Goal: Connect with others: Connect with others

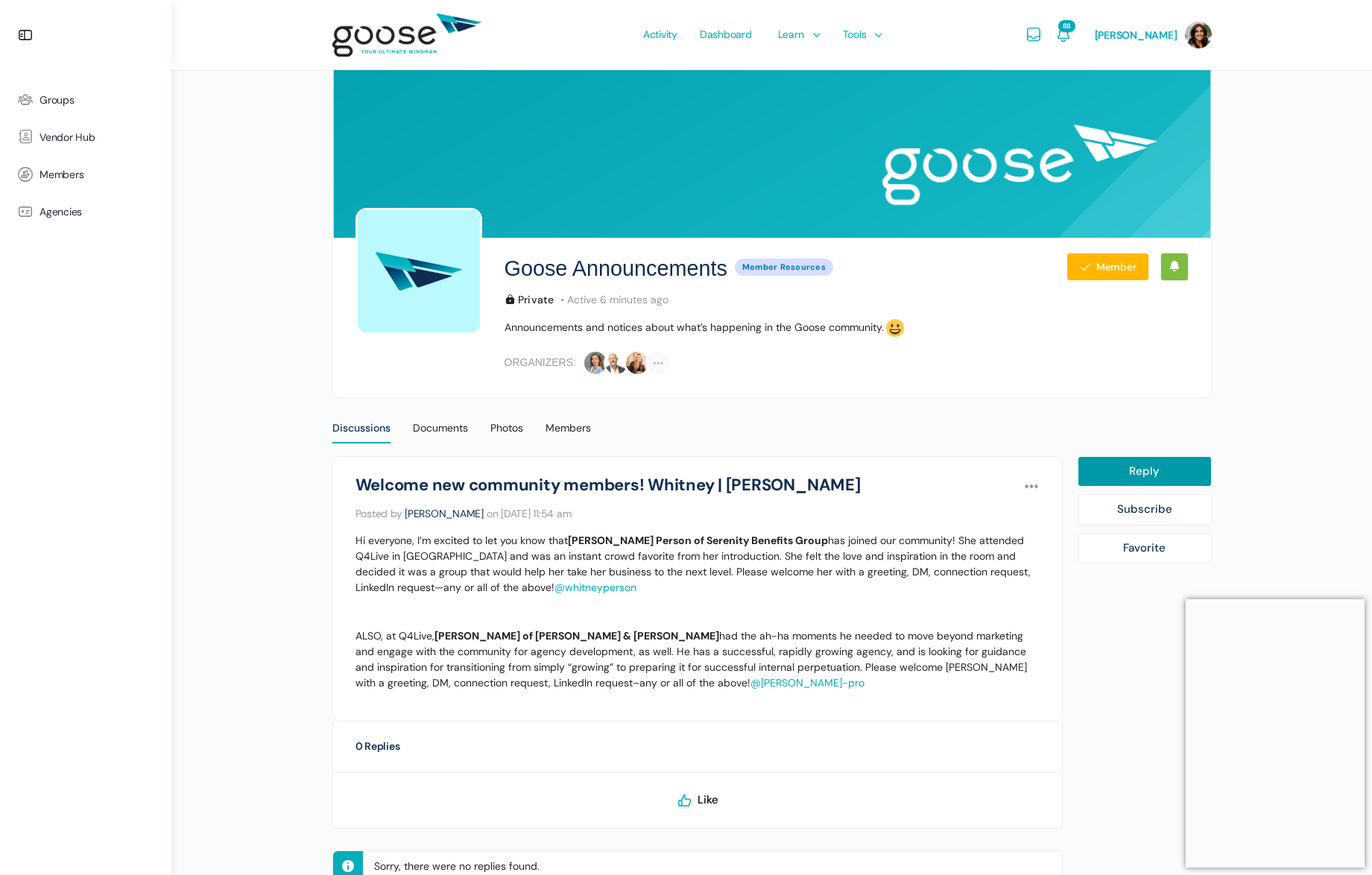
click at [554, 587] on link "@whitneyperson" at bounding box center [595, 587] width 82 height 14
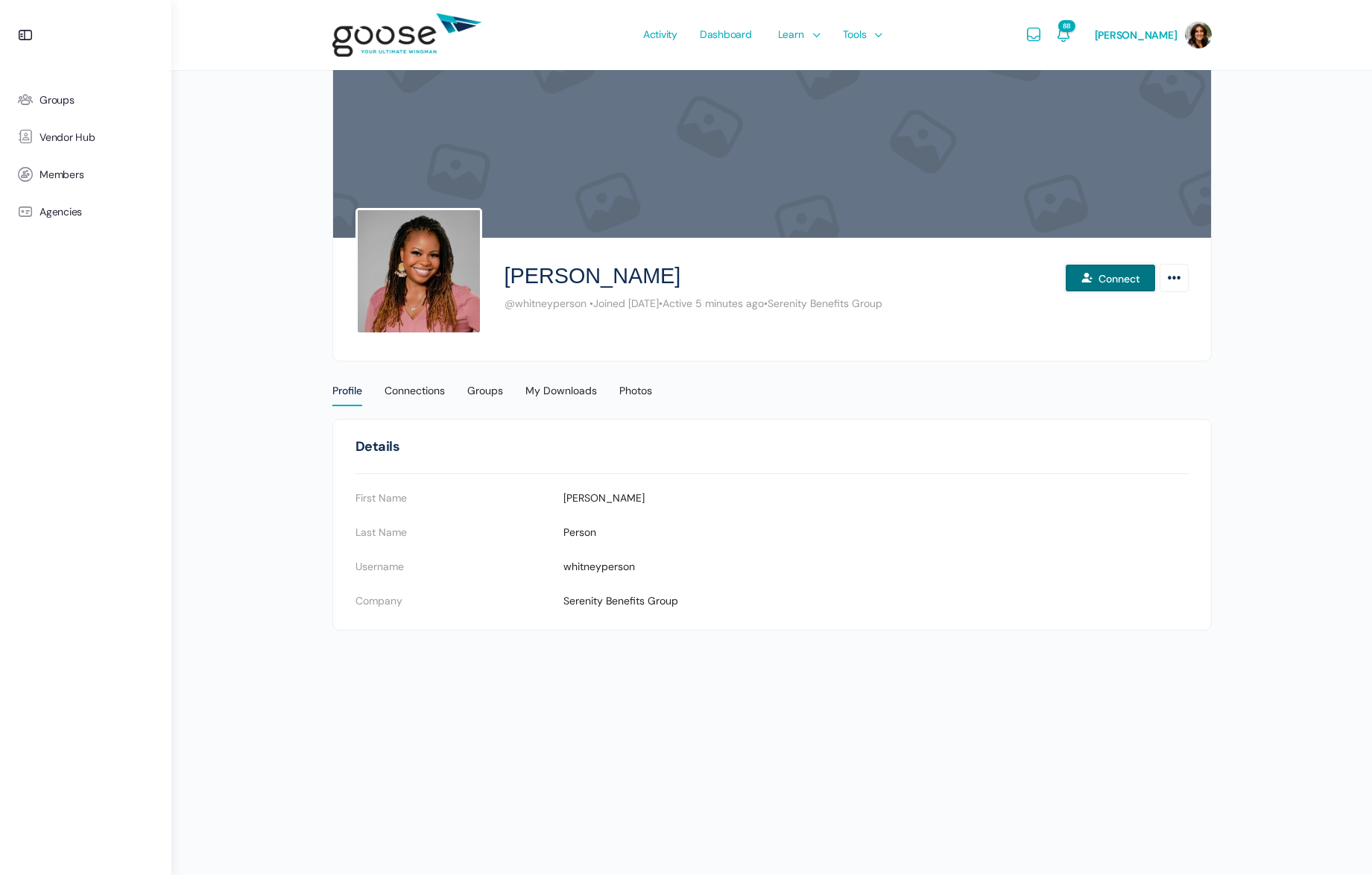
click at [1119, 280] on button "Connect" at bounding box center [1110, 277] width 91 height 28
click at [87, 138] on span "Vendor Hub" at bounding box center [67, 137] width 56 height 13
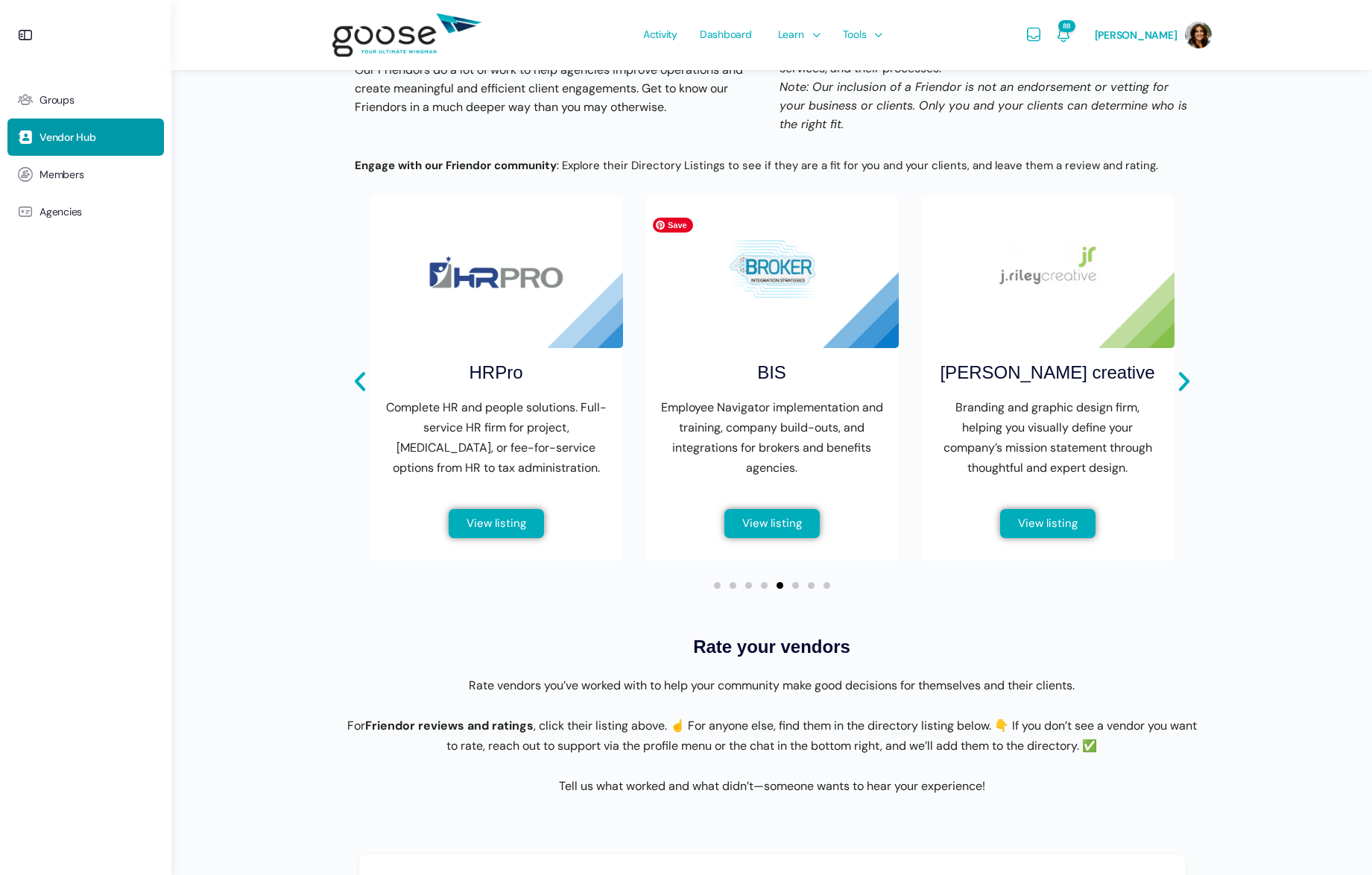
scroll to position [474, 0]
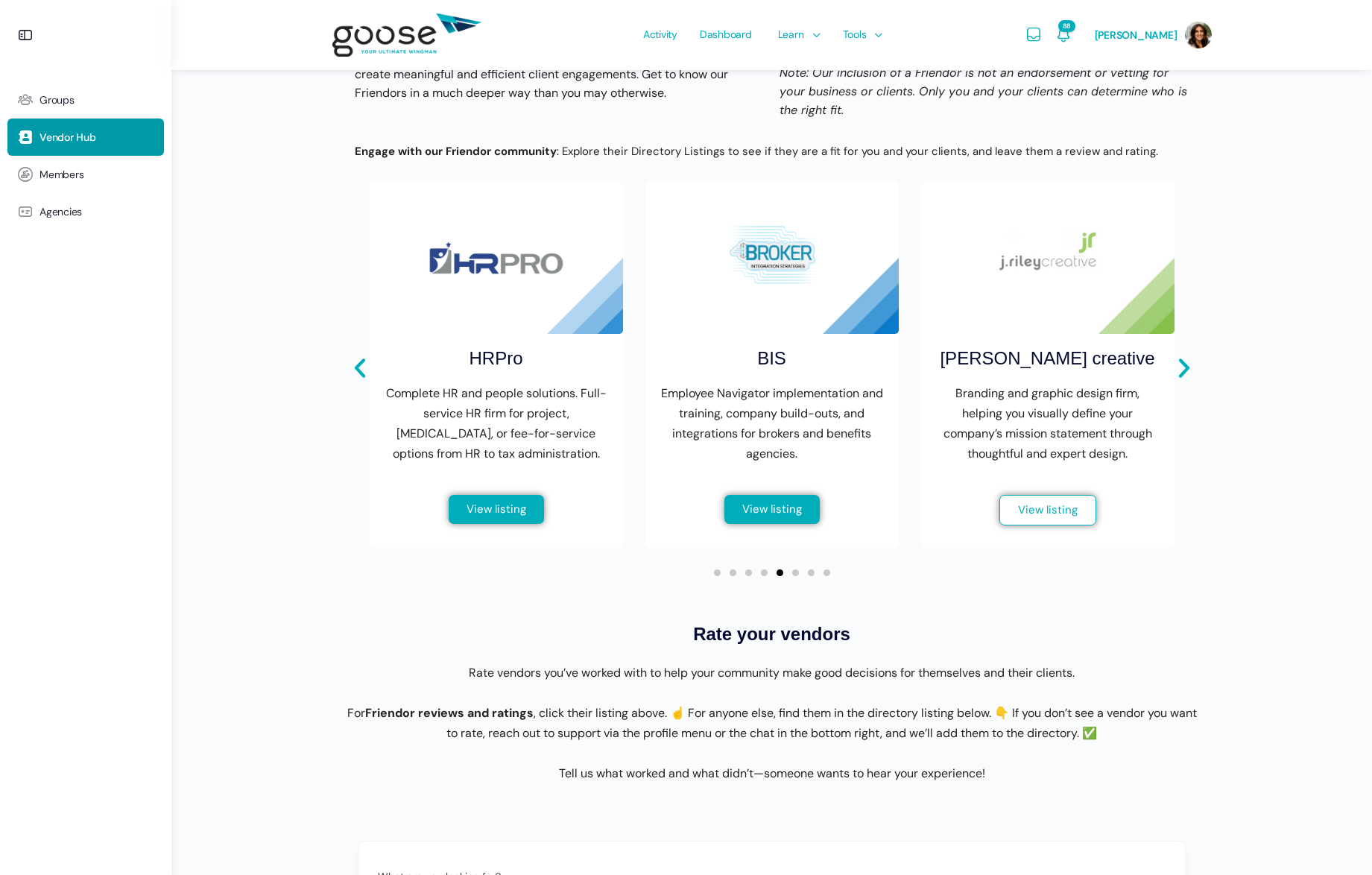
click at [1031, 515] on span "View listing" at bounding box center [1048, 510] width 60 height 11
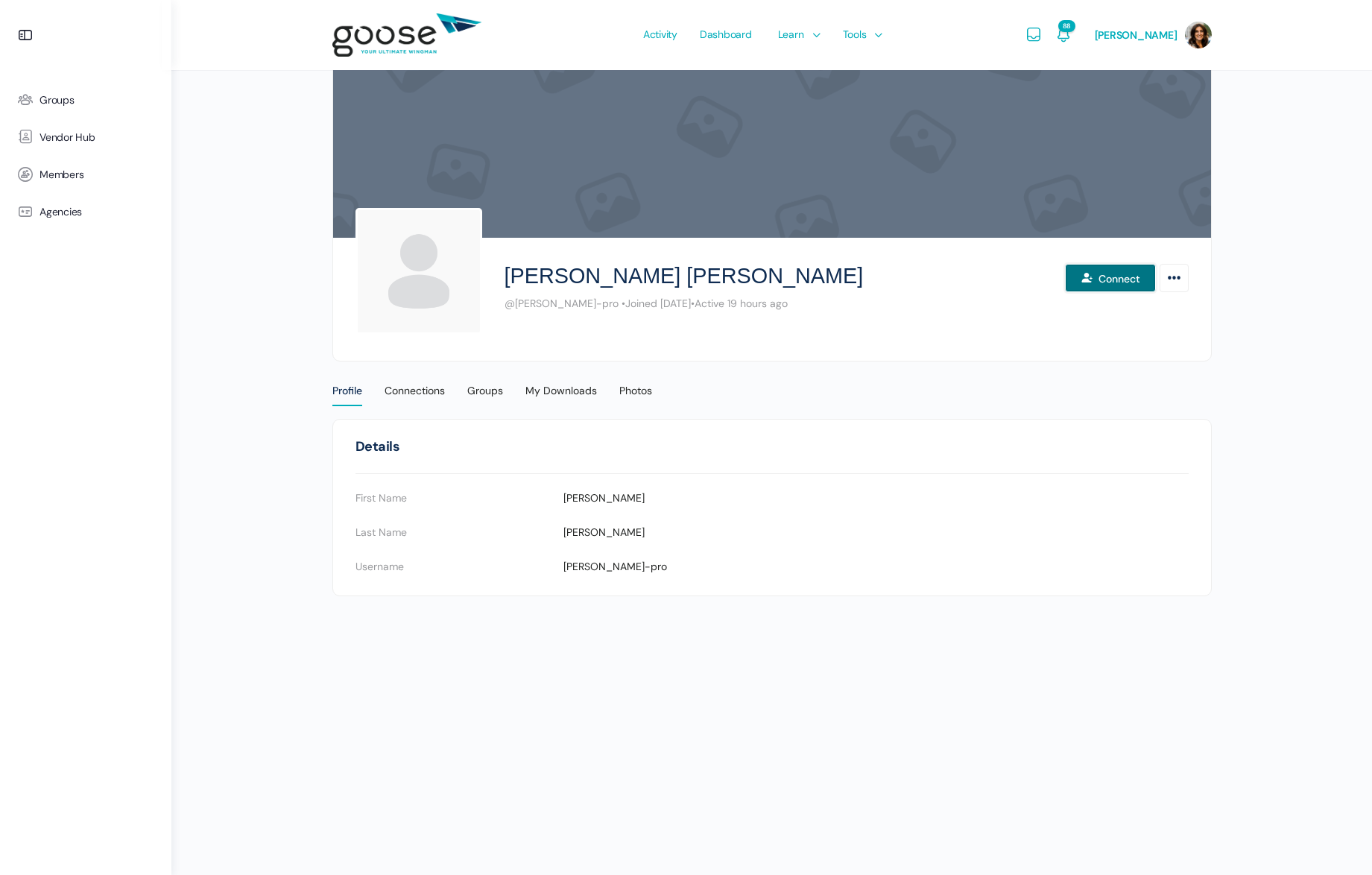
click at [1092, 278] on icon at bounding box center [1089, 278] width 18 height 1
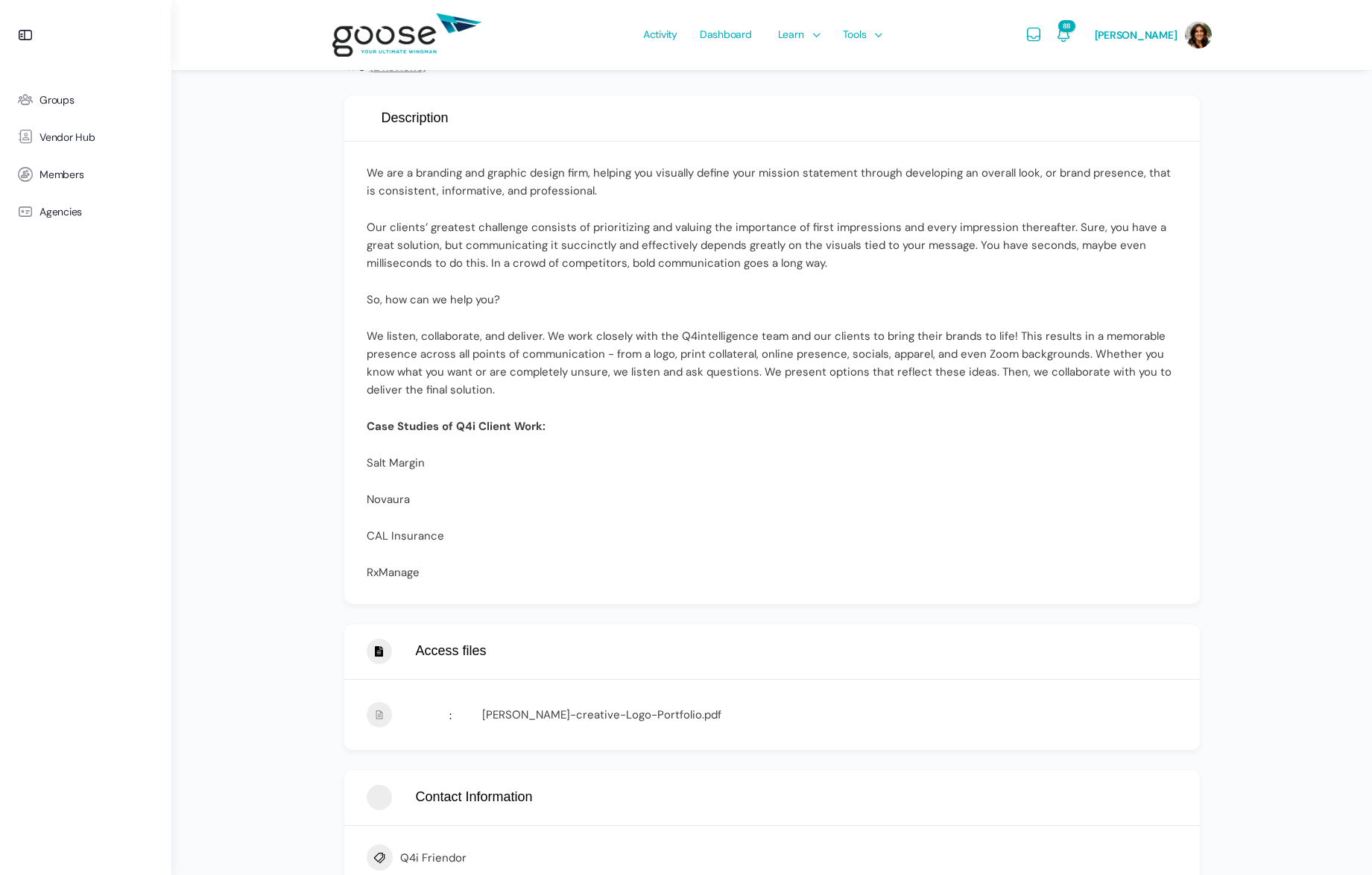
scroll to position [393, 0]
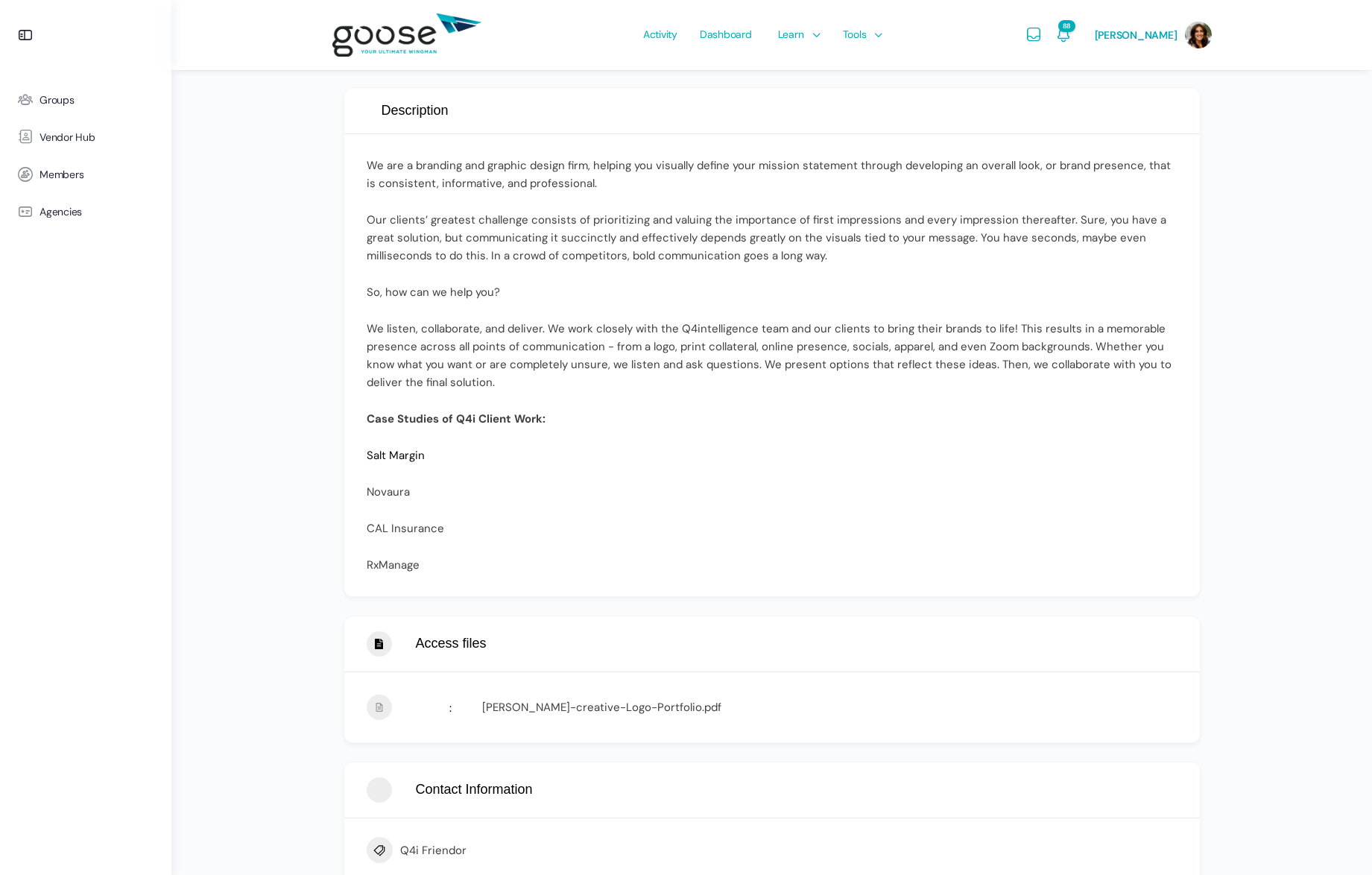
click at [398, 456] on link "Salt Margin" at bounding box center [396, 455] width 58 height 15
click at [385, 490] on link "Novaura" at bounding box center [388, 491] width 43 height 15
click at [392, 528] on link "CAL Insurance" at bounding box center [406, 528] width 78 height 15
click at [383, 566] on link "RxManage" at bounding box center [393, 565] width 53 height 15
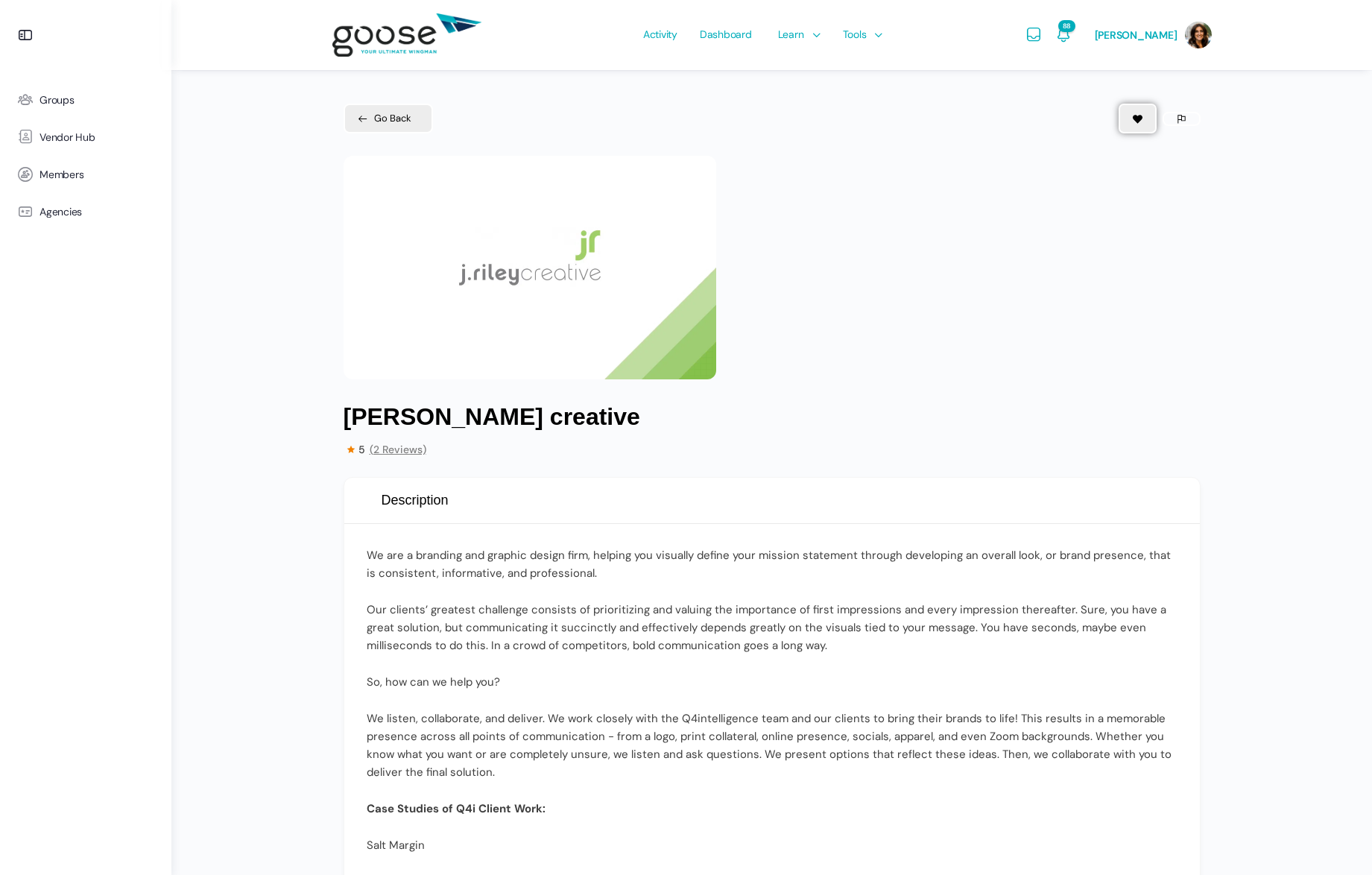
scroll to position [0, 0]
